Goal: Task Accomplishment & Management: Manage account settings

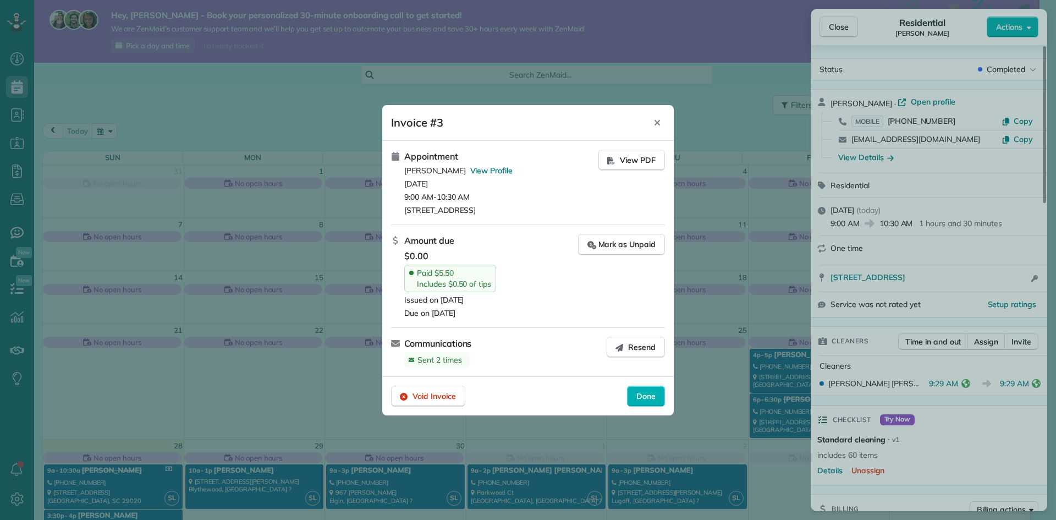
scroll to position [333, 0]
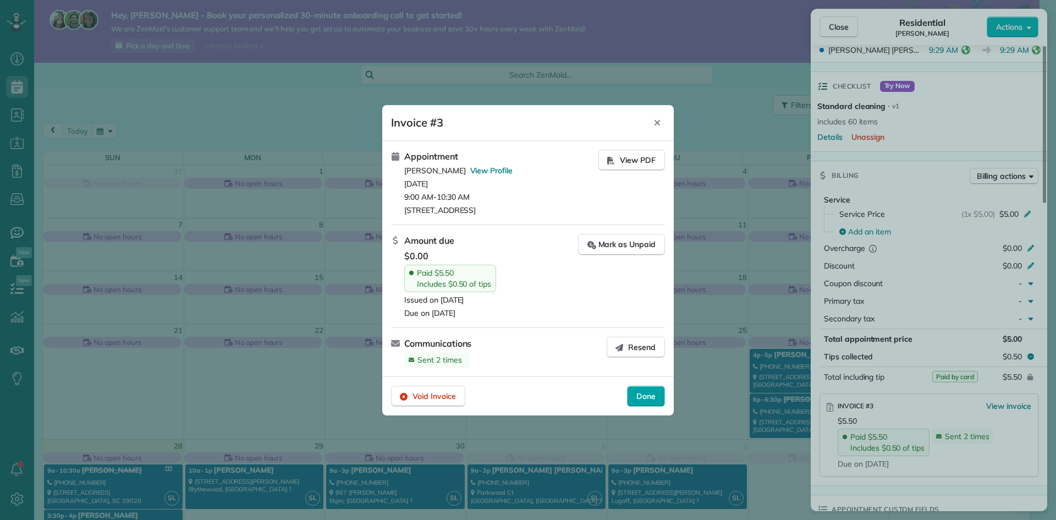
drag, startPoint x: 640, startPoint y: 395, endPoint x: 673, endPoint y: 390, distance: 33.9
click at [641, 395] on span "Done" at bounding box center [645, 395] width 19 height 11
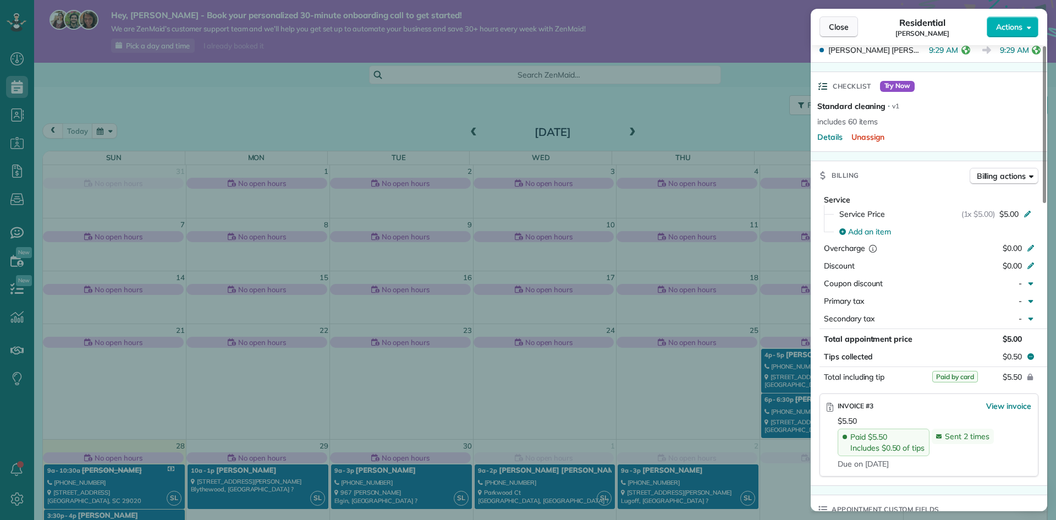
click at [849, 19] on button "Close" at bounding box center [838, 26] width 38 height 21
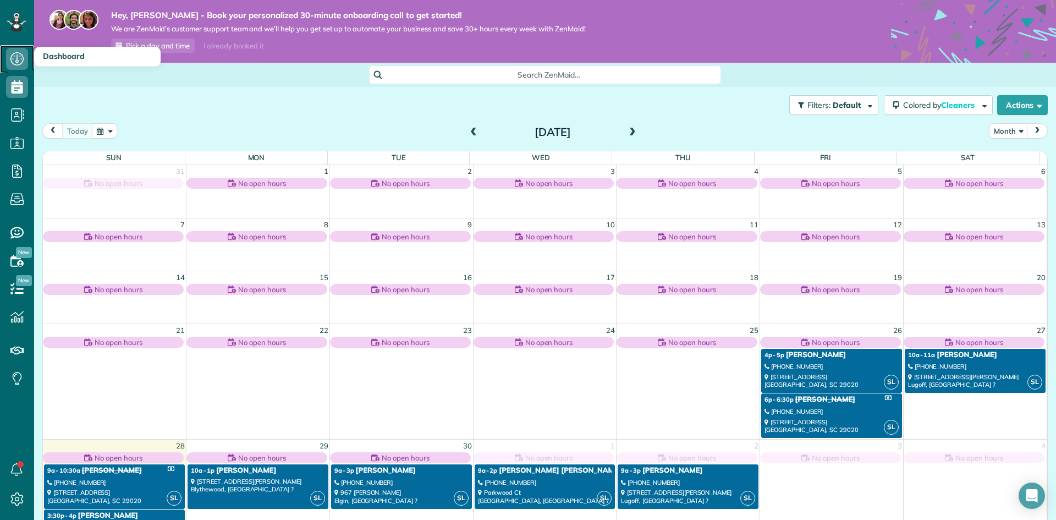
click at [17, 54] on icon at bounding box center [17, 59] width 22 height 22
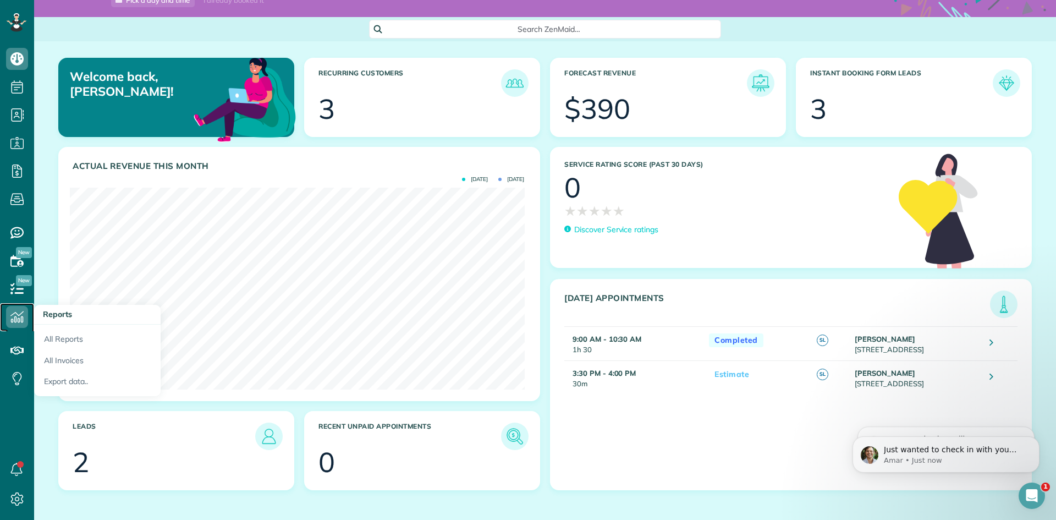
click at [15, 313] on use at bounding box center [16, 317] width 13 height 12
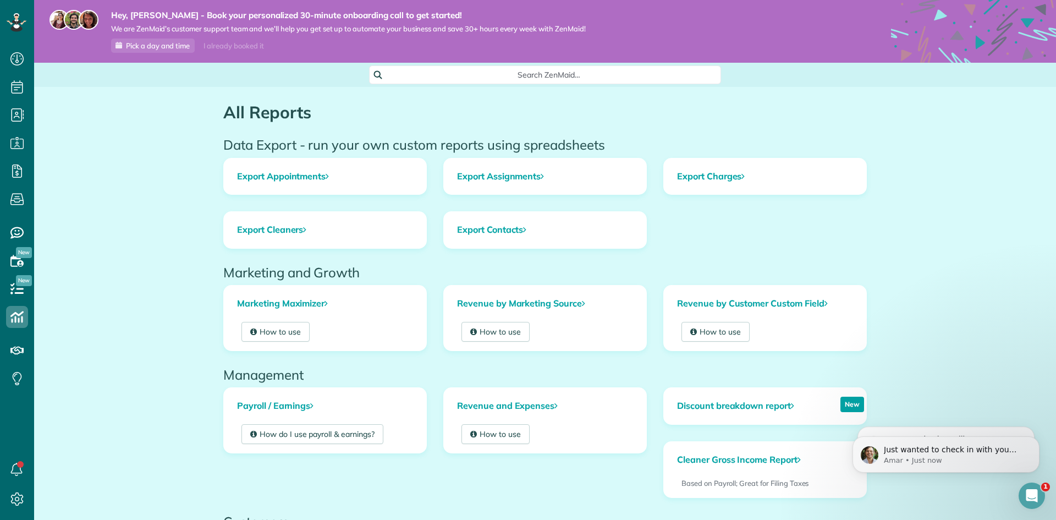
scroll to position [55, 0]
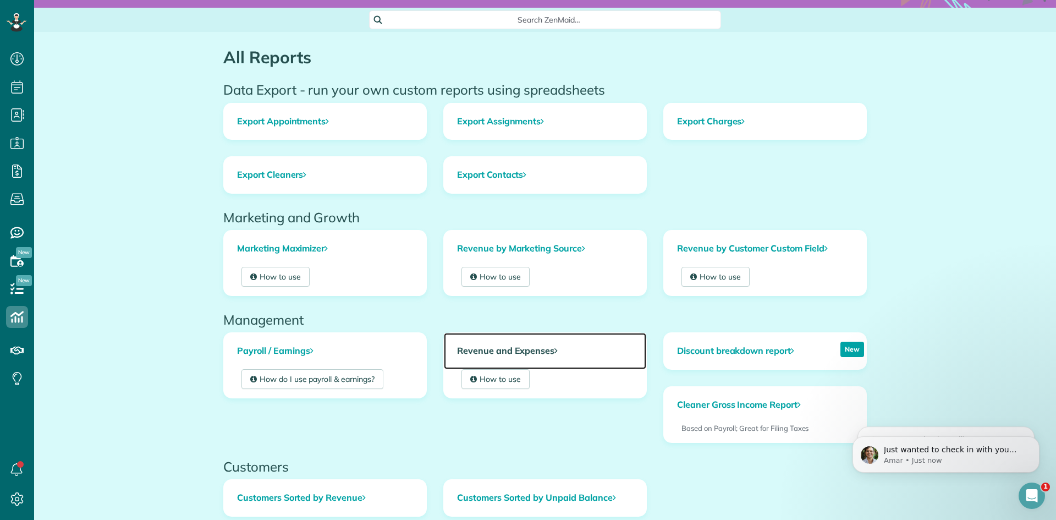
click at [534, 350] on link "Revenue and Expenses" at bounding box center [545, 351] width 202 height 36
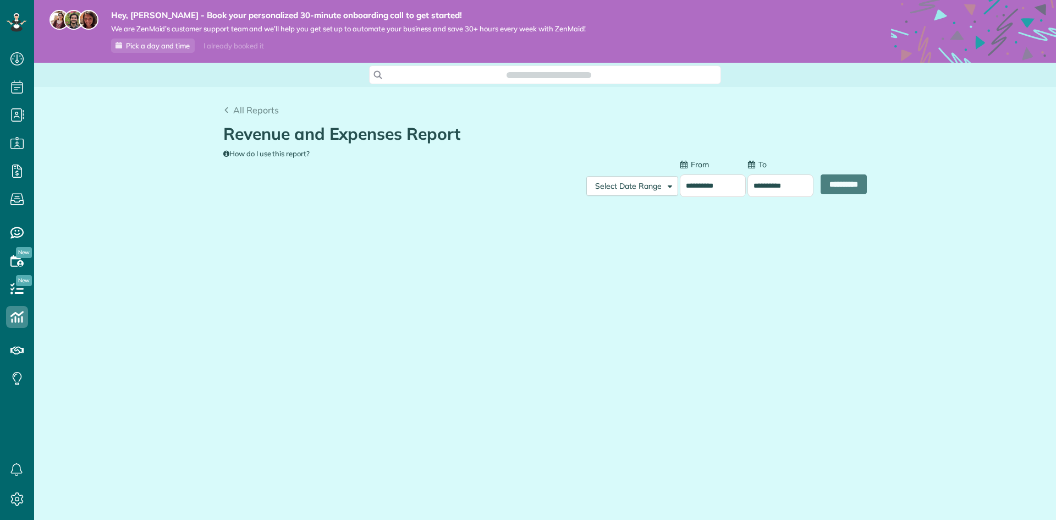
scroll to position [5, 5]
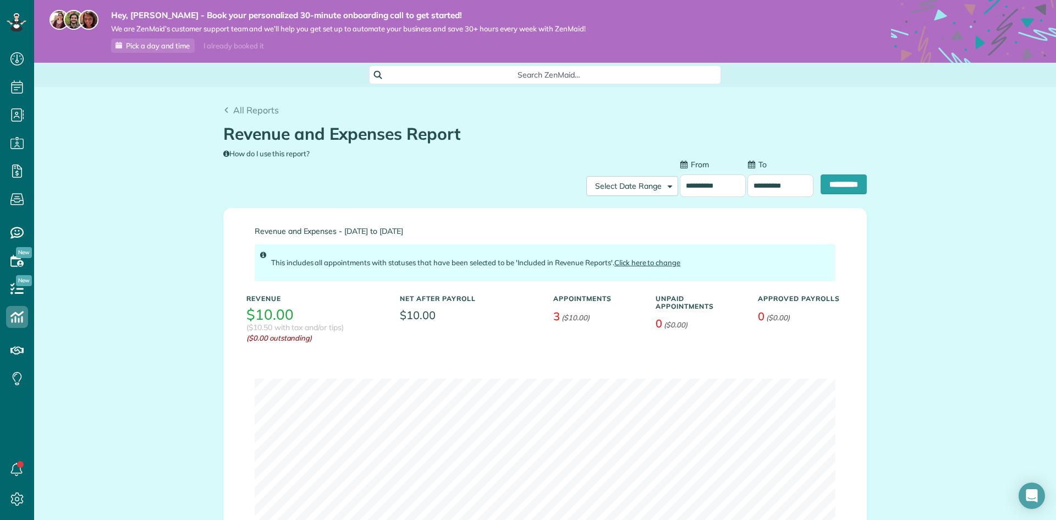
type input "**********"
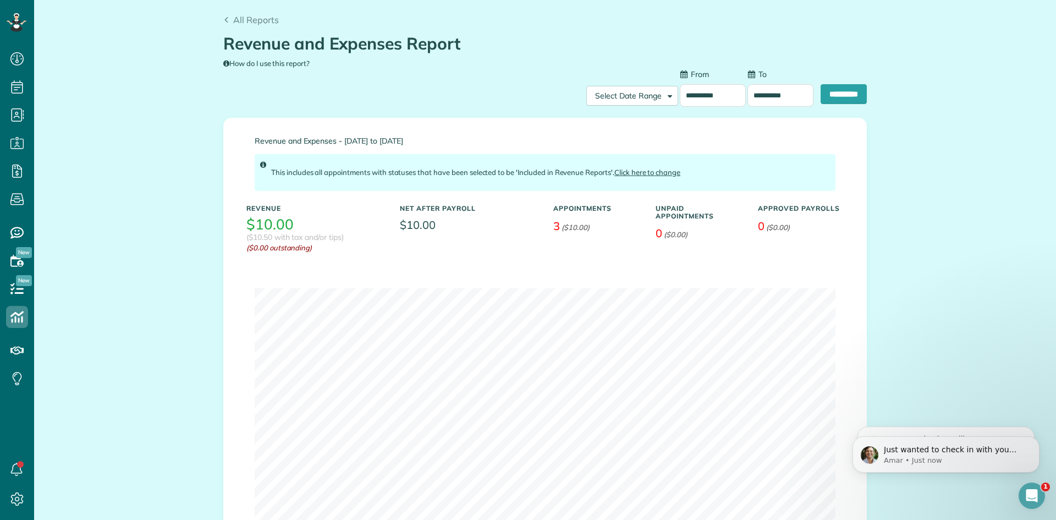
scroll to position [0, 0]
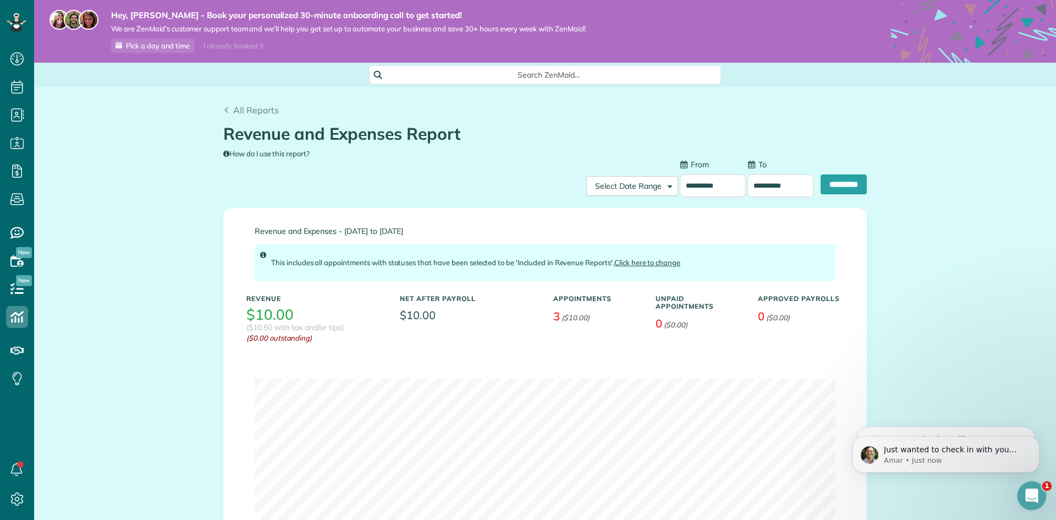
click at [1026, 490] on icon "Open Intercom Messenger" at bounding box center [1030, 494] width 18 height 18
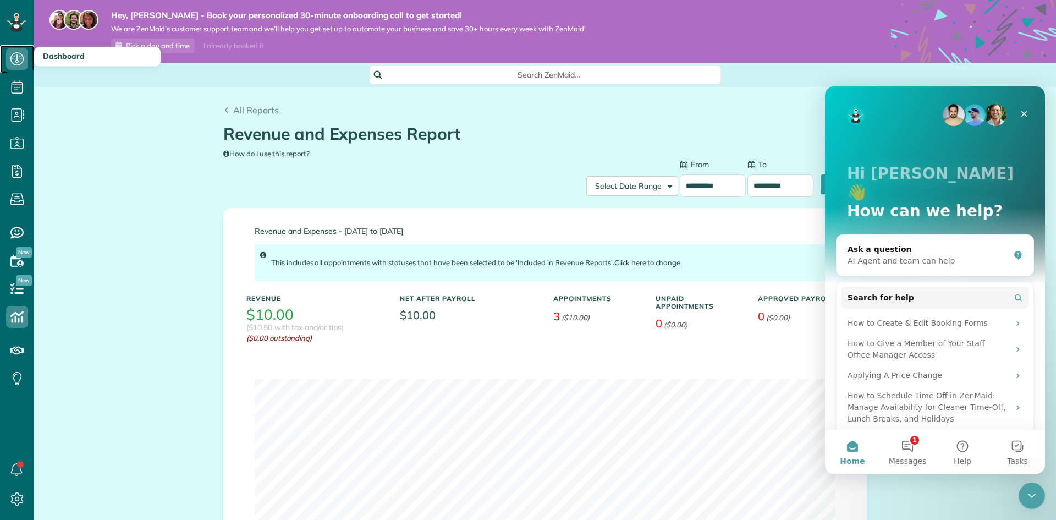
click at [12, 53] on icon at bounding box center [17, 59] width 22 height 22
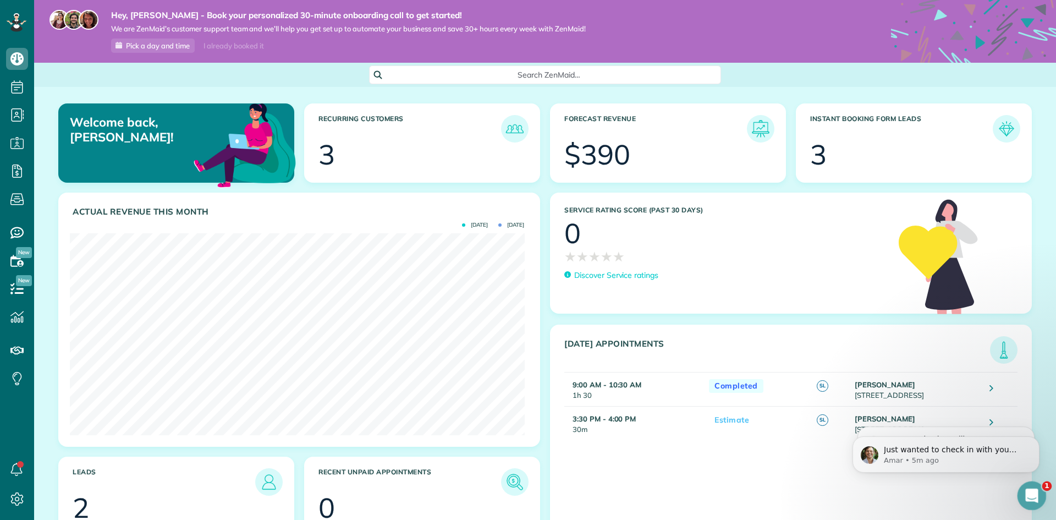
click at [1027, 490] on icon "Open Intercom Messenger" at bounding box center [1030, 494] width 18 height 18
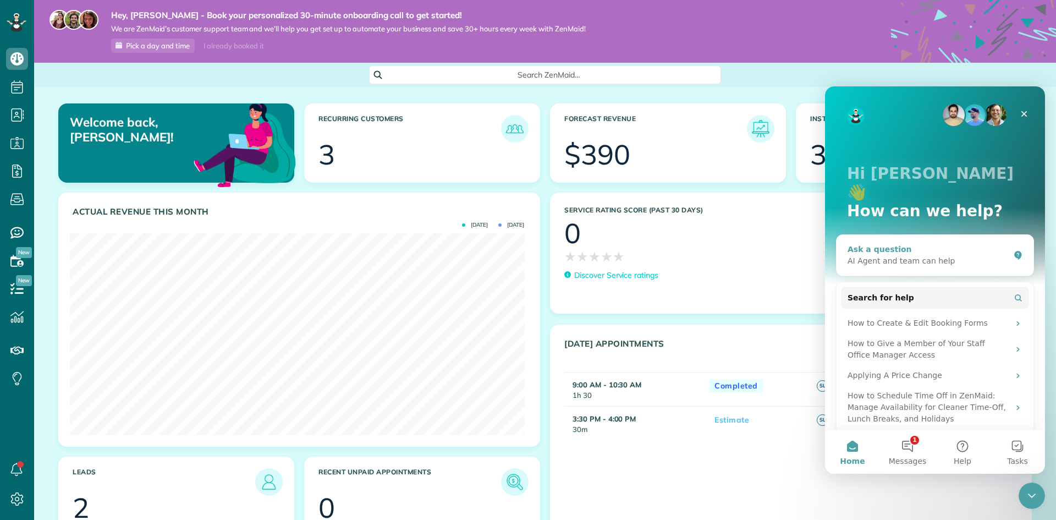
click at [909, 255] on div "AI Agent and team can help" at bounding box center [928, 261] width 162 height 12
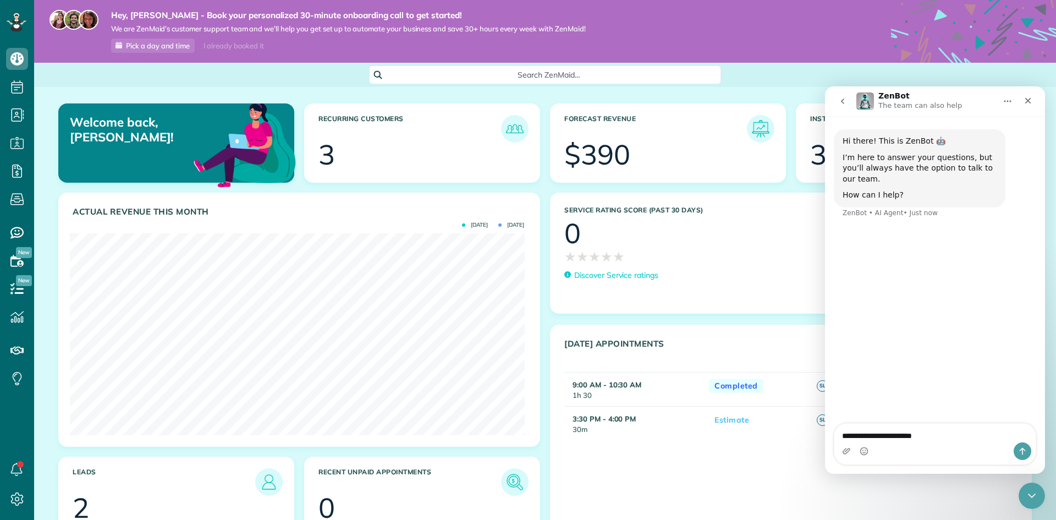
type textarea "**********"
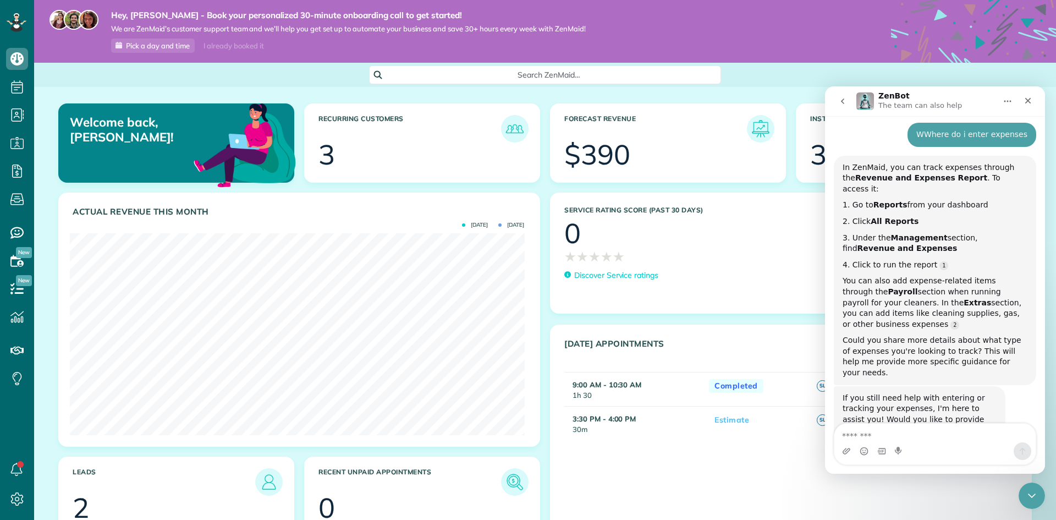
scroll to position [103, 0]
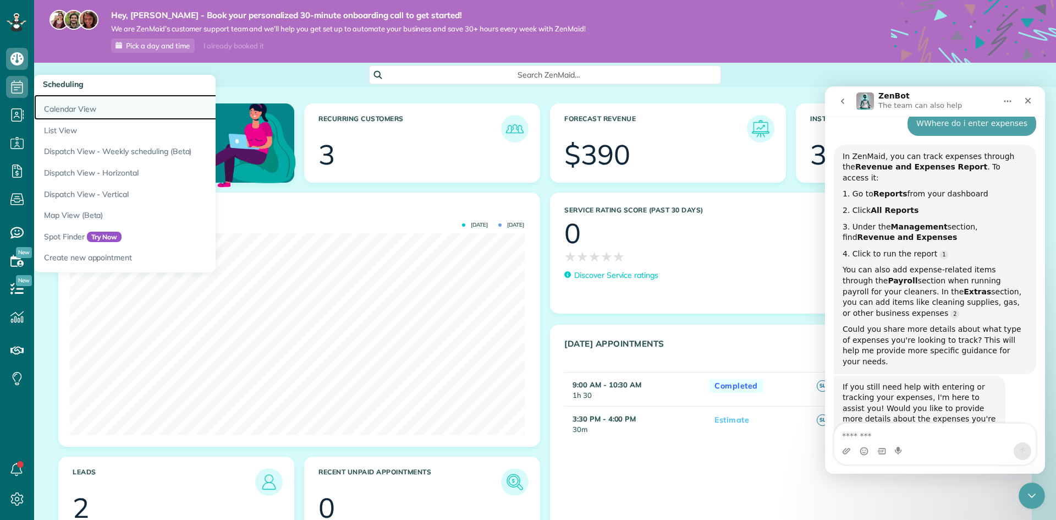
drag, startPoint x: 91, startPoint y: 107, endPoint x: 104, endPoint y: 109, distance: 13.4
click at [91, 107] on link "Calendar View" at bounding box center [171, 107] width 275 height 25
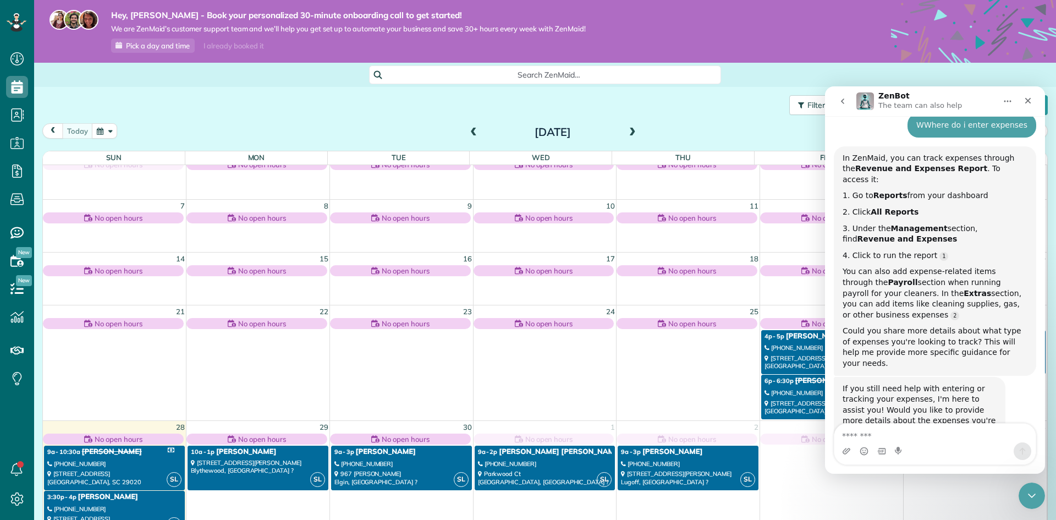
scroll to position [29, 0]
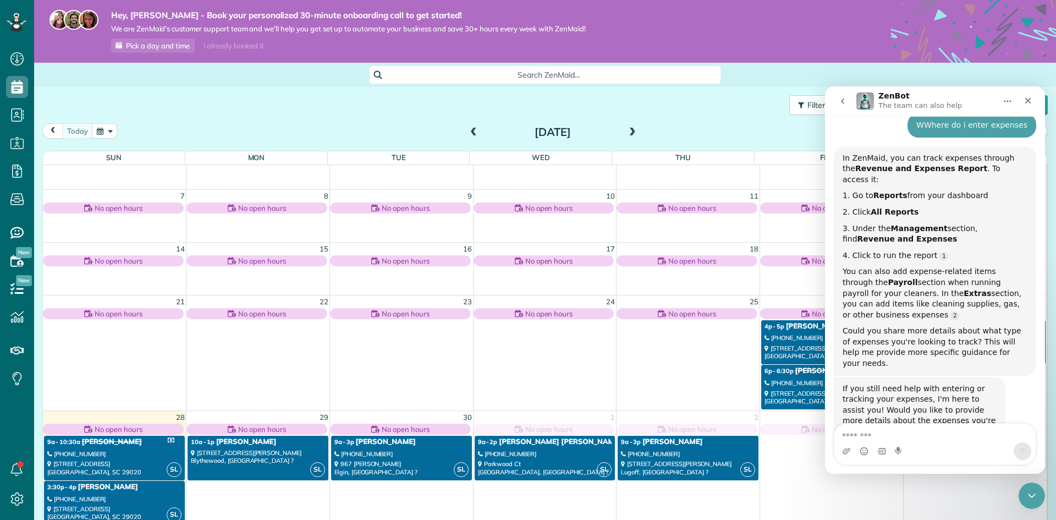
click at [118, 455] on div "[PHONE_NUMBER]" at bounding box center [114, 454] width 134 height 8
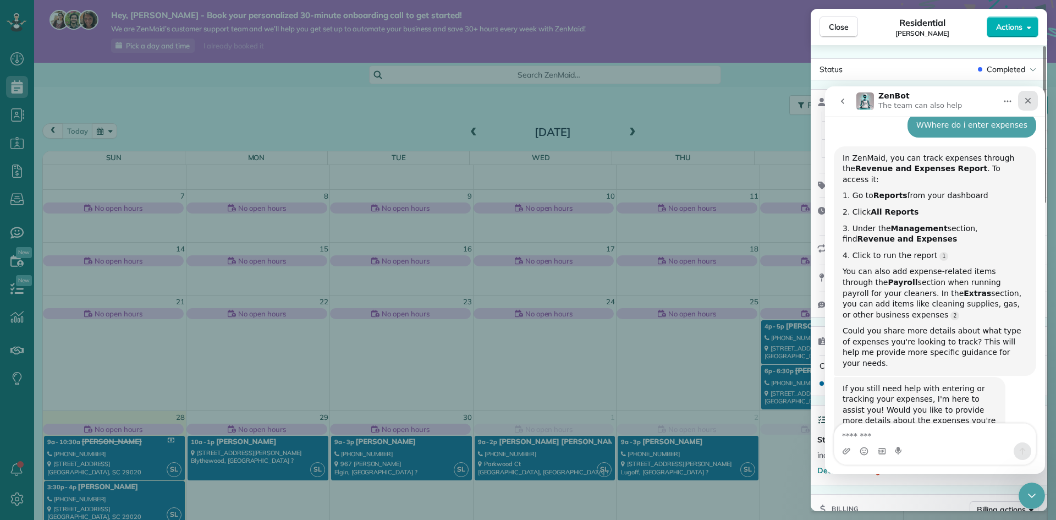
click at [1023, 100] on icon "Close" at bounding box center [1027, 100] width 9 height 9
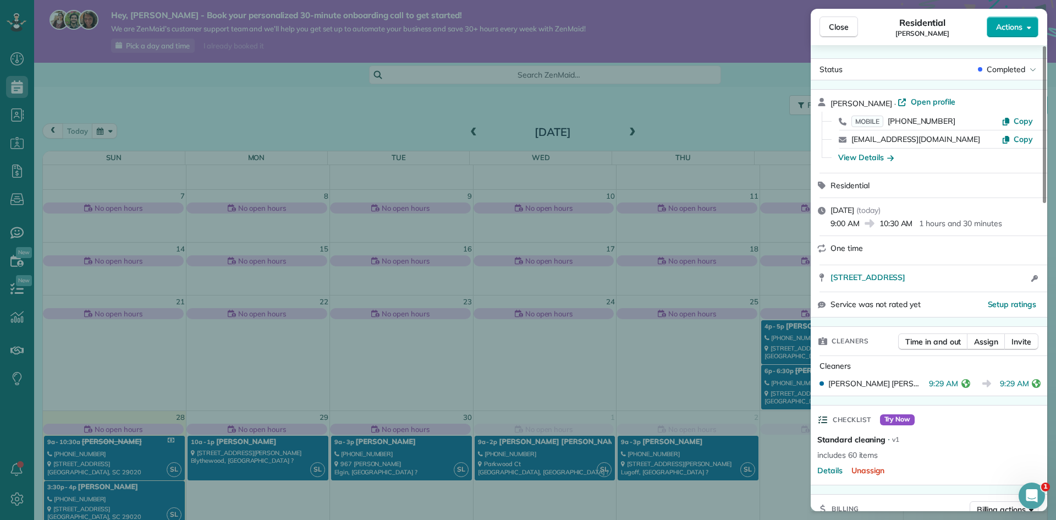
click at [1014, 31] on button "Actions" at bounding box center [1012, 26] width 52 height 21
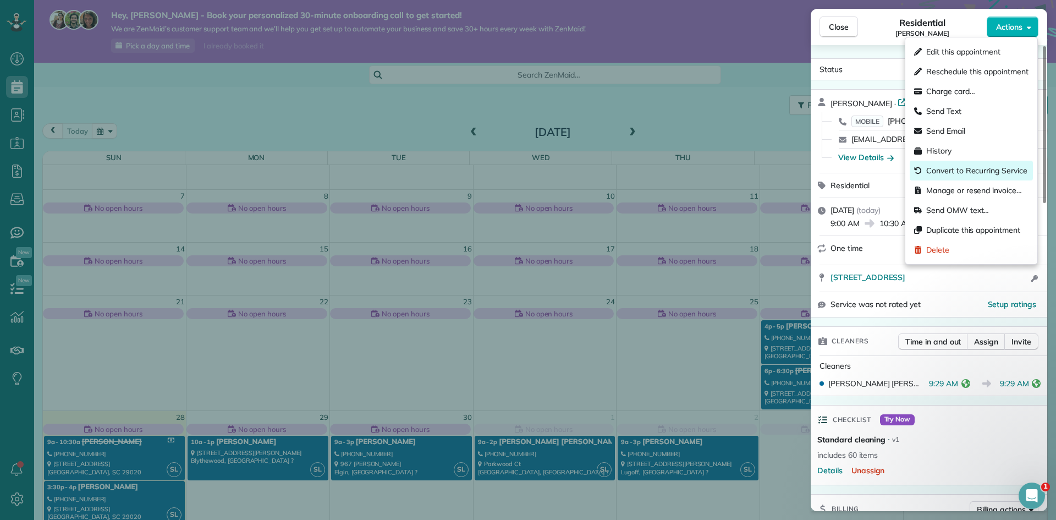
click at [958, 171] on span "Convert to Recurring Service" at bounding box center [977, 170] width 102 height 11
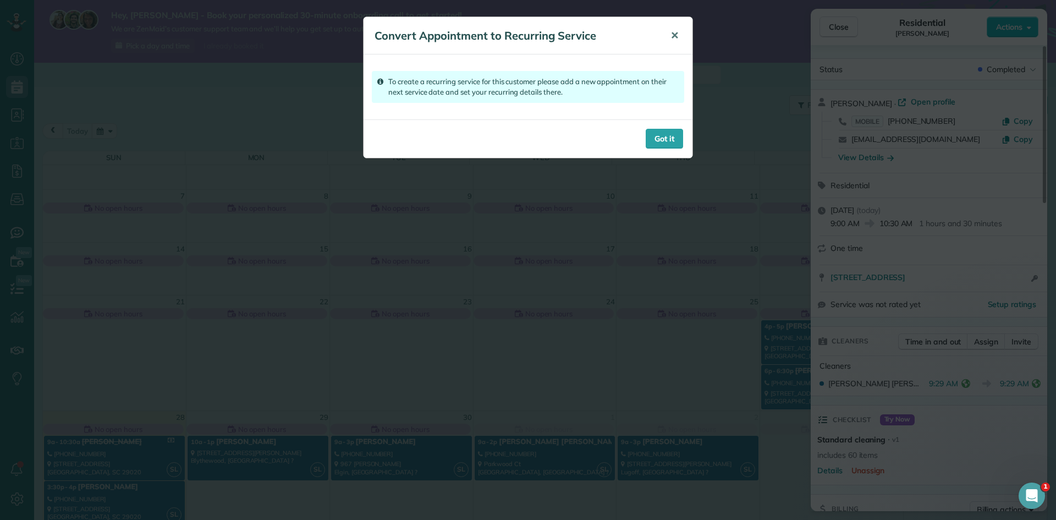
click at [680, 23] on button "✕" at bounding box center [674, 36] width 25 height 26
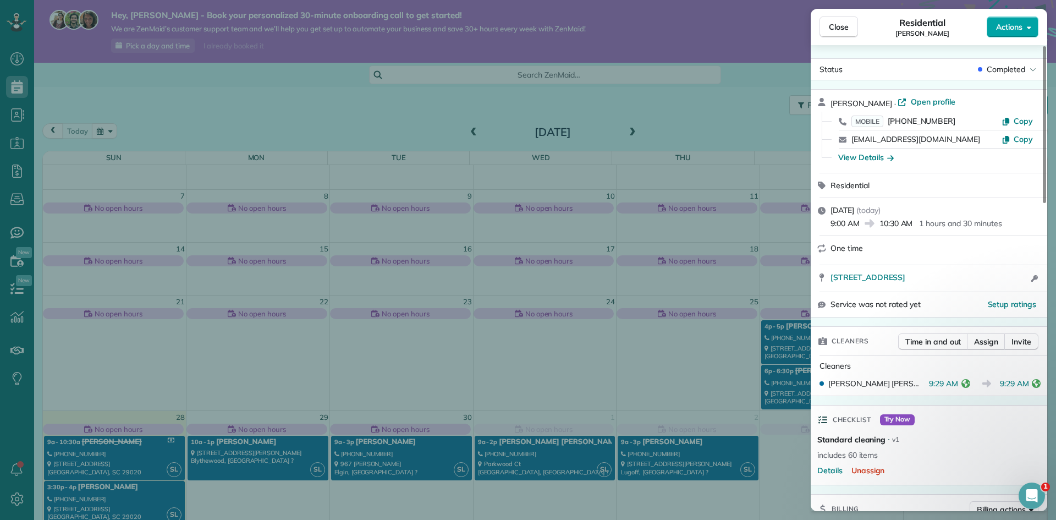
click at [1020, 18] on button "Actions" at bounding box center [1012, 26] width 52 height 21
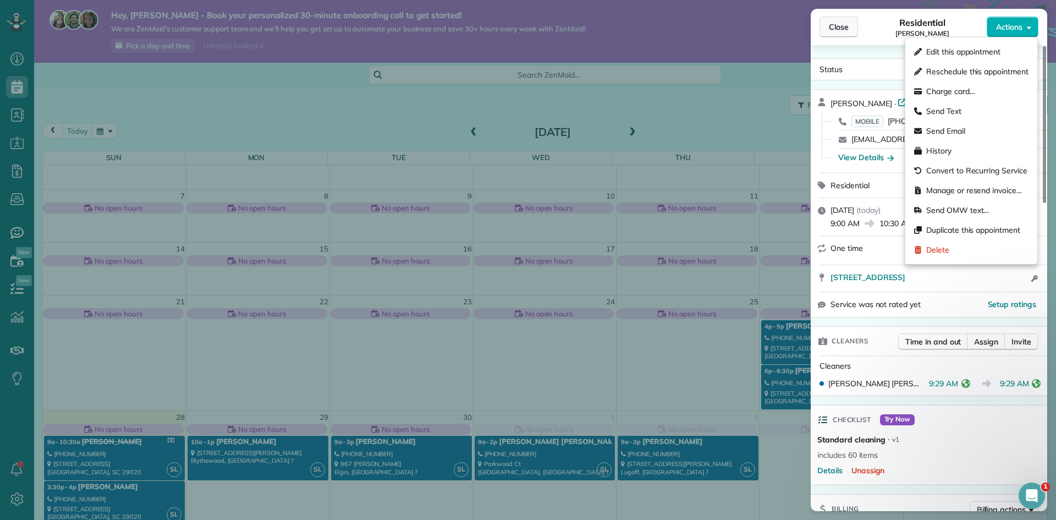
click at [840, 22] on span "Close" at bounding box center [839, 26] width 20 height 11
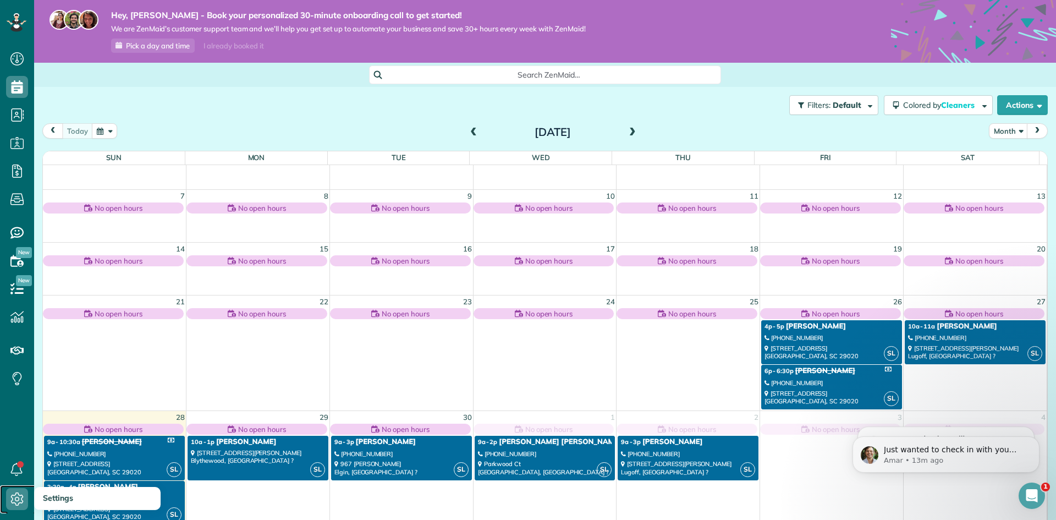
click at [19, 495] on icon at bounding box center [17, 499] width 22 height 22
